Goal: Task Accomplishment & Management: Complete application form

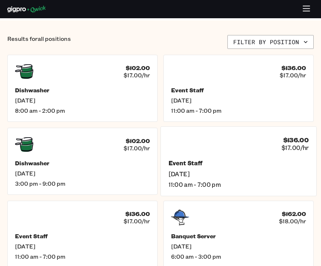
scroll to position [175, 0]
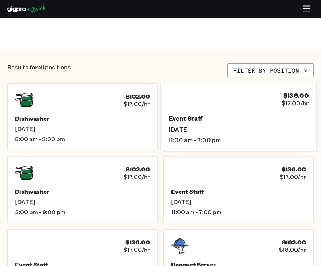
click at [191, 94] on div "$136.00 $17.00/hr" at bounding box center [238, 99] width 140 height 19
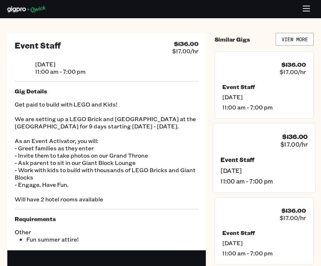
click at [256, 131] on div "$136.00 $17.00/hr Event Staff [DATE] 11:00 am - 7:00 pm" at bounding box center [263, 158] width 103 height 70
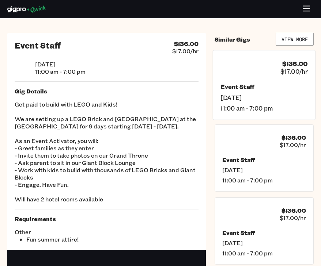
click at [256, 100] on span "[DATE]" at bounding box center [263, 98] width 87 height 8
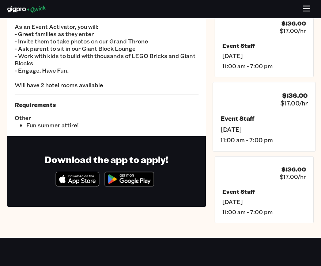
scroll to position [125, 0]
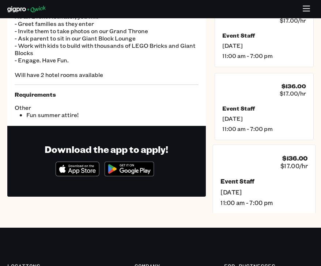
click at [256, 187] on div "Event Staff [DATE] 11:00 am - 7:00 pm" at bounding box center [263, 192] width 87 height 29
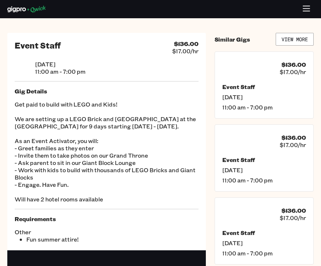
scroll to position [125, 0]
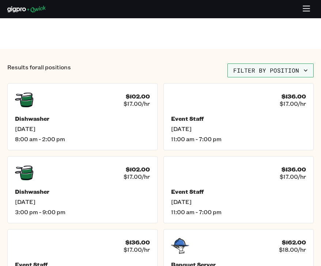
click at [274, 71] on button "Filter by position" at bounding box center [270, 71] width 86 height 14
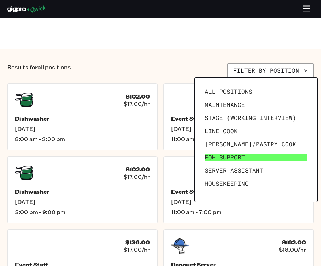
click at [266, 159] on link "FOH Support" at bounding box center [256, 157] width 108 height 13
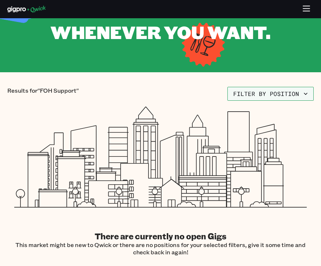
scroll to position [53, 0]
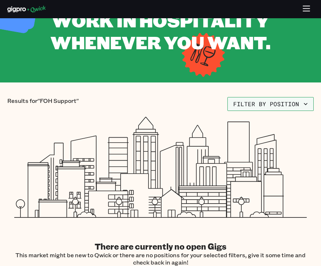
click at [268, 103] on button "Filter by position" at bounding box center [270, 104] width 86 height 14
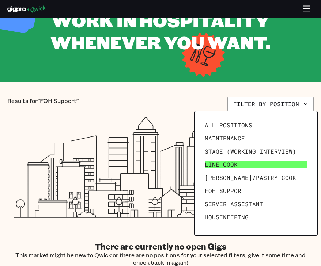
click at [266, 168] on link "Line Cook" at bounding box center [256, 164] width 108 height 13
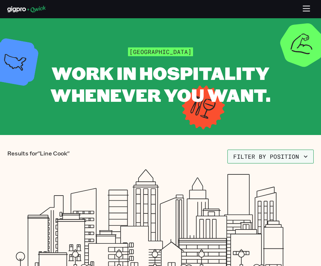
click at [270, 163] on button "Filter by position" at bounding box center [270, 157] width 86 height 14
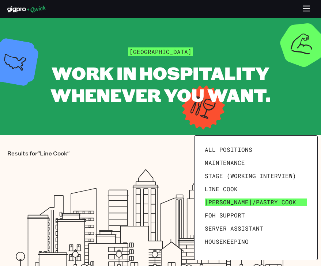
click at [269, 199] on link "[PERSON_NAME]/Pastry Cook" at bounding box center [256, 202] width 108 height 13
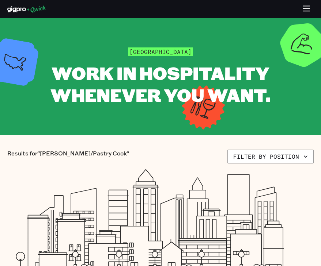
click at [271, 164] on div "Results for "[PERSON_NAME]/Pastry Cook" Filter by position There are currently …" at bounding box center [160, 234] width 306 height 169
click at [271, 160] on button "Filter by position" at bounding box center [270, 157] width 86 height 14
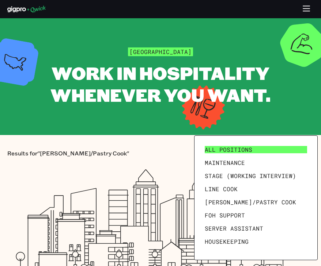
click at [270, 151] on link "All Positions" at bounding box center [256, 149] width 108 height 13
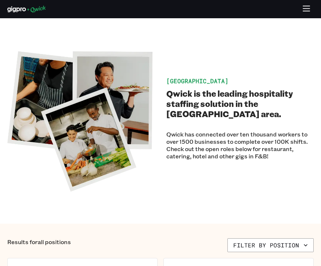
click at [305, 12] on icon "button" at bounding box center [306, 9] width 8 height 8
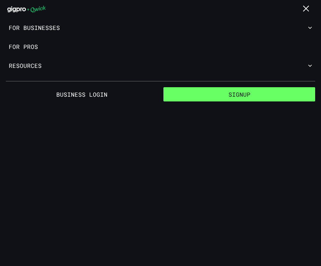
click at [242, 96] on button "Signup" at bounding box center [239, 94] width 152 height 15
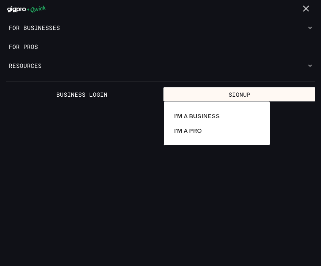
click at [56, 47] on div at bounding box center [160, 133] width 321 height 266
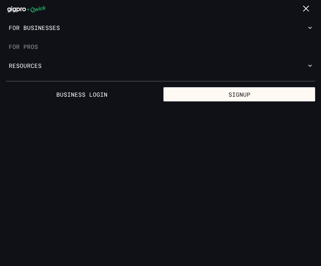
click at [35, 50] on link "For Pros" at bounding box center [160, 46] width 321 height 19
